Goal: Task Accomplishment & Management: Complete application form

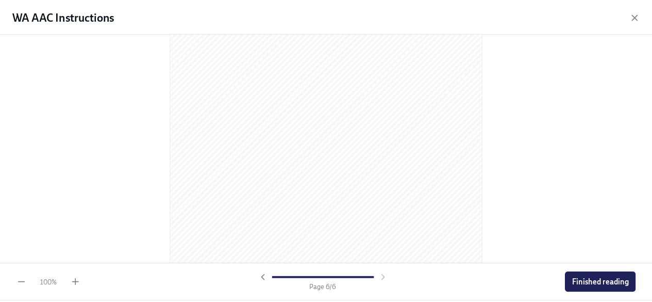
scroll to position [2281, 0]
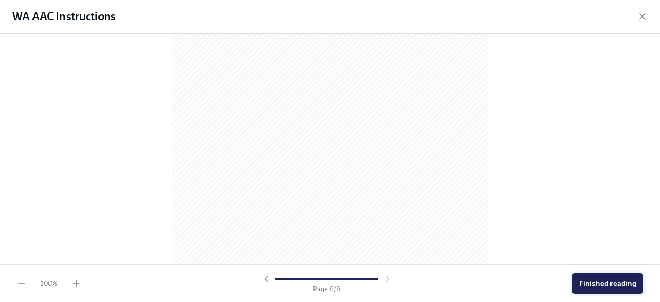
click at [599, 286] on span "Finished reading" at bounding box center [607, 283] width 57 height 10
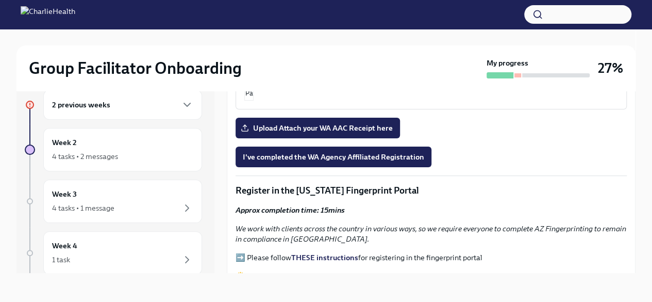
scroll to position [965, 0]
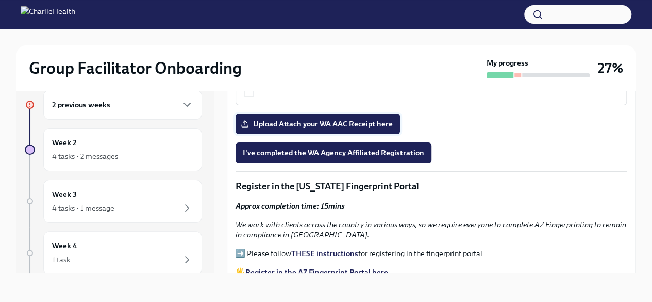
click at [308, 127] on label "Upload Attach your WA AAC Receipt here" at bounding box center [318, 123] width 164 height 21
click at [0, 0] on input "Upload Attach your WA AAC Receipt here" at bounding box center [0, 0] width 0 height 0
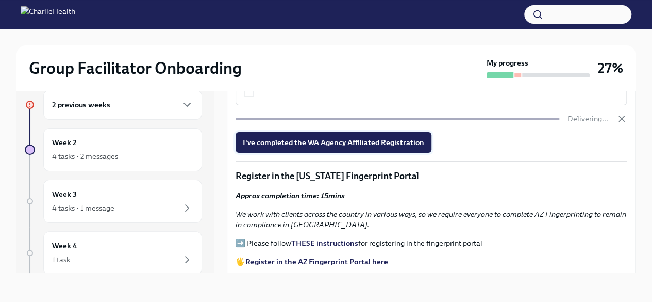
click at [343, 146] on button "I've completed the WA Agency Affiliated Registration" at bounding box center [334, 142] width 196 height 21
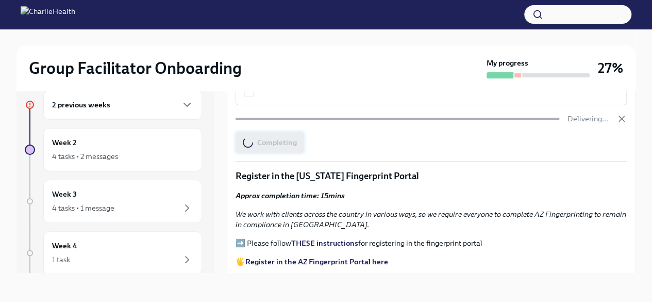
click at [343, 146] on div "Completing" at bounding box center [431, 142] width 391 height 21
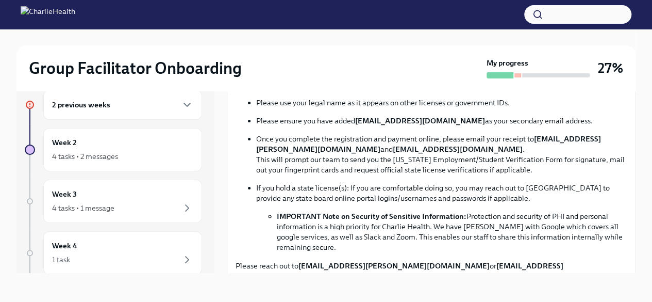
scroll to position [553, 0]
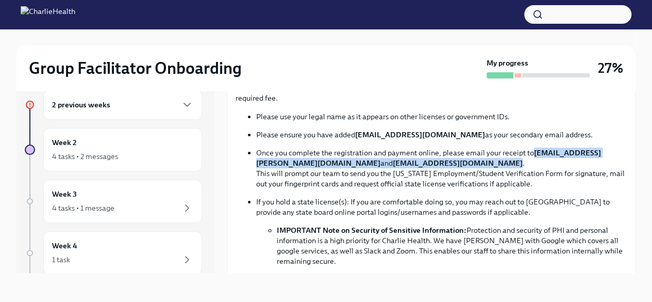
drag, startPoint x: 254, startPoint y: 175, endPoint x: 501, endPoint y: 174, distance: 246.9
click at [501, 174] on ul "Please use your legal name as it appears on other licenses or government IDs. P…" at bounding box center [431, 188] width 391 height 155
copy p "[EMAIL_ADDRESS][PERSON_NAME][DOMAIN_NAME] and [EMAIL_ADDRESS][DOMAIN_NAME]"
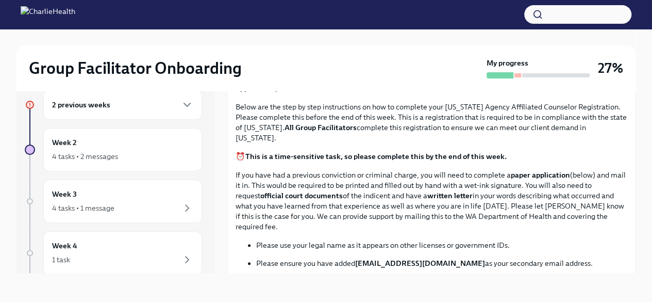
scroll to position [406, 0]
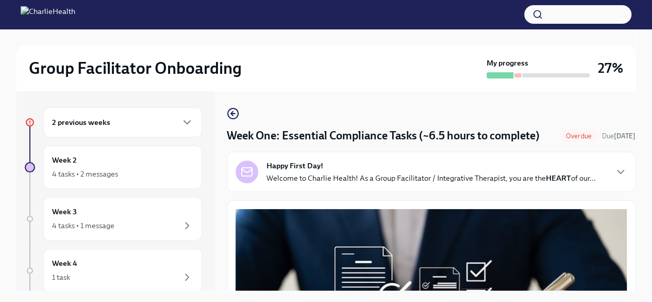
click at [564, 140] on span "Overdue" at bounding box center [579, 136] width 38 height 8
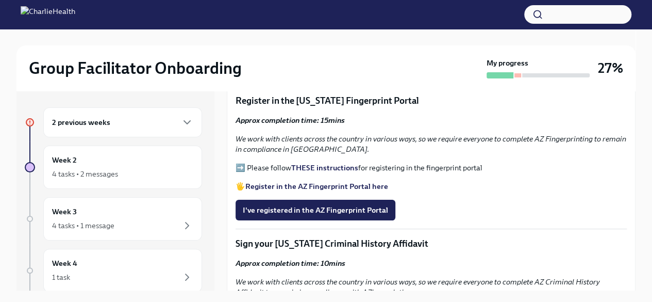
scroll to position [1077, 0]
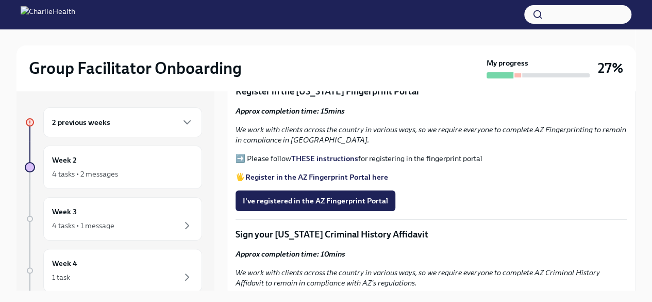
click at [273, 181] on strong "Register in the AZ Fingerprint Portal here" at bounding box center [316, 176] width 143 height 9
click at [326, 163] on strong "THESE instructions" at bounding box center [324, 158] width 67 height 9
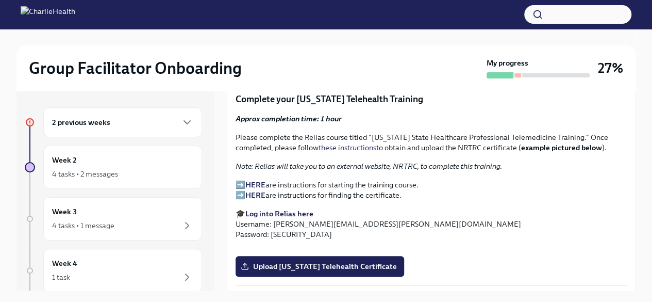
scroll to position [1348, 0]
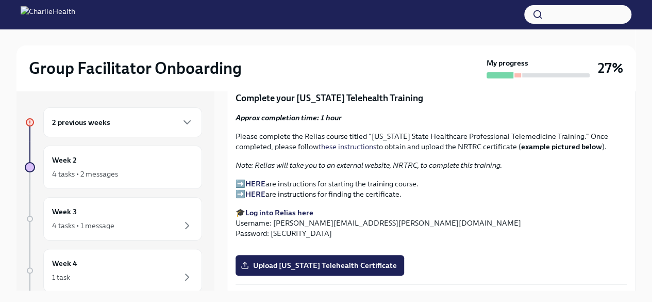
click at [256, 188] on strong "HERE" at bounding box center [255, 183] width 20 height 9
click at [287, 217] on strong "Log into Relias here" at bounding box center [279, 212] width 68 height 9
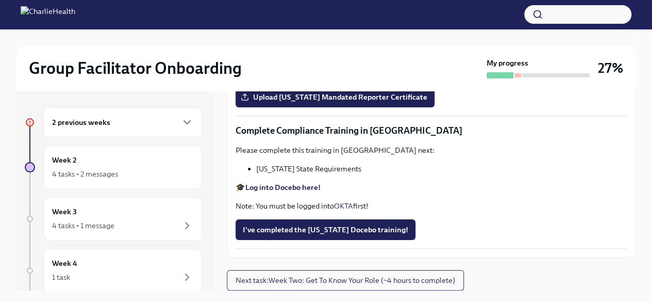
scroll to position [1773, 0]
click at [246, 31] on p "Please complete the Relias course titled "Mandatory Child Abuse Reporting in Pe…" at bounding box center [431, 20] width 391 height 21
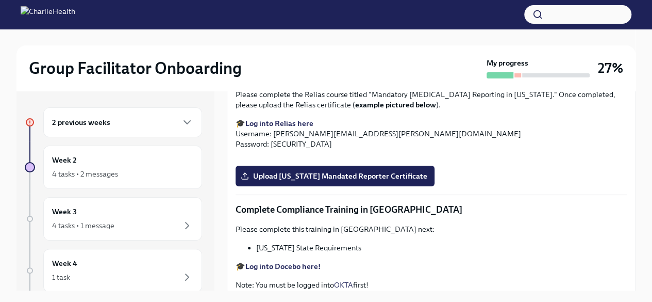
scroll to position [1584, 0]
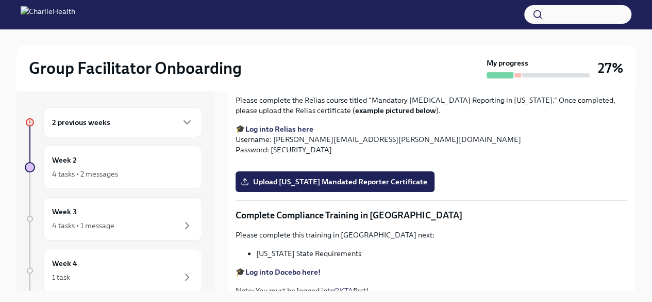
click at [238, 10] on button "Zoom image" at bounding box center [431, 10] width 391 height 0
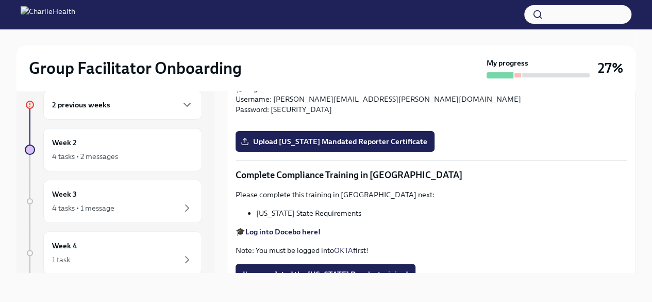
scroll to position [1604, 0]
